Goal: Navigation & Orientation: Understand site structure

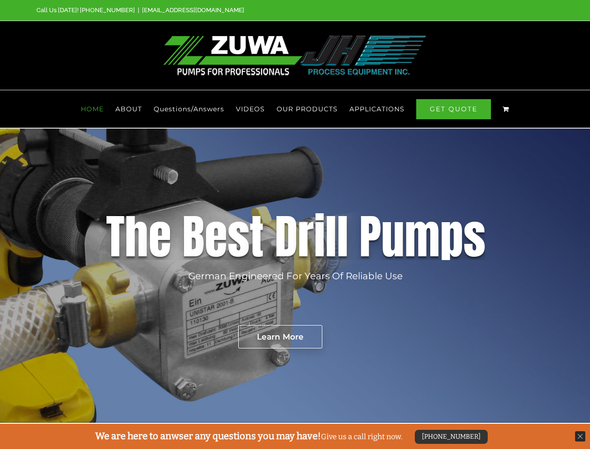
click at [295, 224] on div "D" at bounding box center [286, 236] width 23 height 47
click at [308, 109] on span "OUR PRODUCTS" at bounding box center [307, 109] width 61 height 7
click at [377, 109] on span "APPLICATIONS" at bounding box center [377, 109] width 55 height 7
click at [295, 276] on rs-layer "German Engineered For Years Of Reliable Use" at bounding box center [295, 276] width 215 height 14
click at [280, 337] on rs-layer "Learn More" at bounding box center [280, 336] width 84 height 23
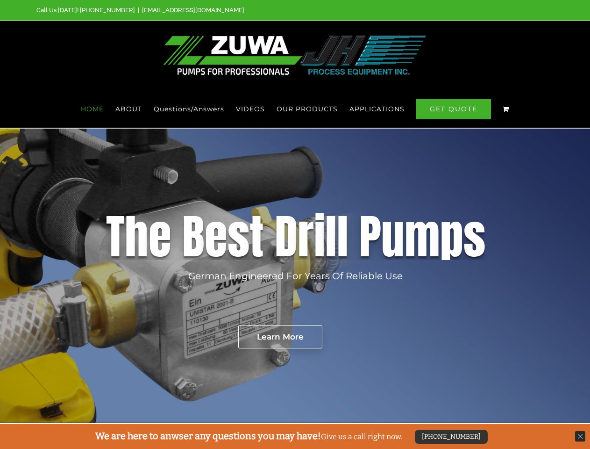
click at [451, 437] on div "[PHONE_NUMBER]" at bounding box center [451, 437] width 73 height 14
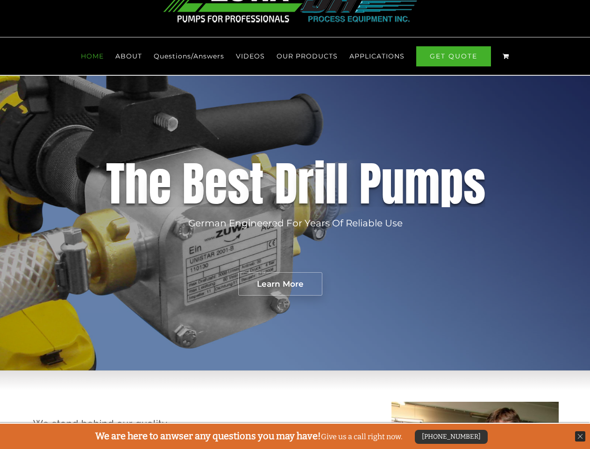
click at [580, 436] on img at bounding box center [580, 436] width 10 height 10
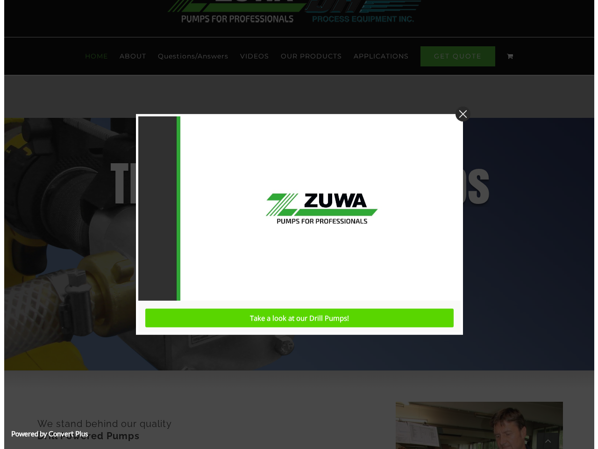
scroll to position [423, 0]
